Goal: Task Accomplishment & Management: Use online tool/utility

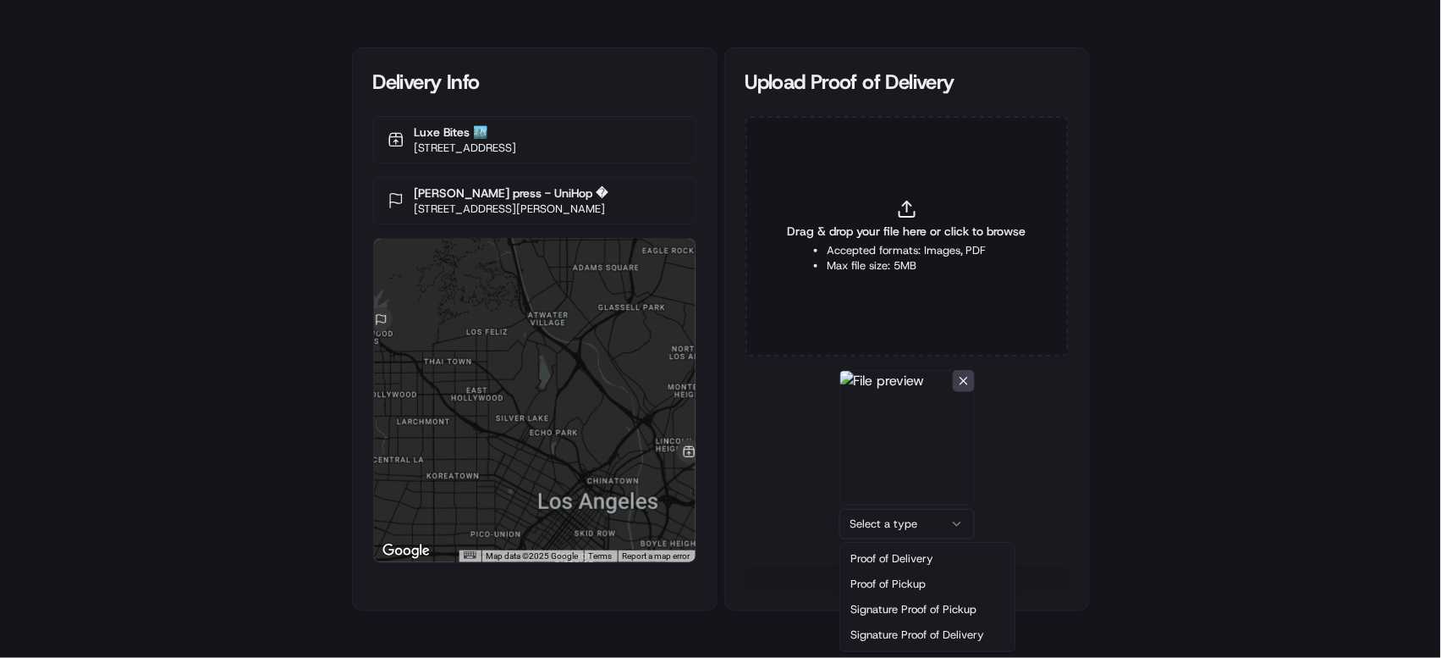
click at [904, 523] on html "Delivery Info Luxe Bites 🏙️ [STREET_ADDRESS] [PERSON_NAME] press - UniHop � [ST…" at bounding box center [720, 329] width 1441 height 658
click at [907, 569] on button "Upload 1 file" at bounding box center [907, 578] width 323 height 24
